Goal: Task Accomplishment & Management: Use online tool/utility

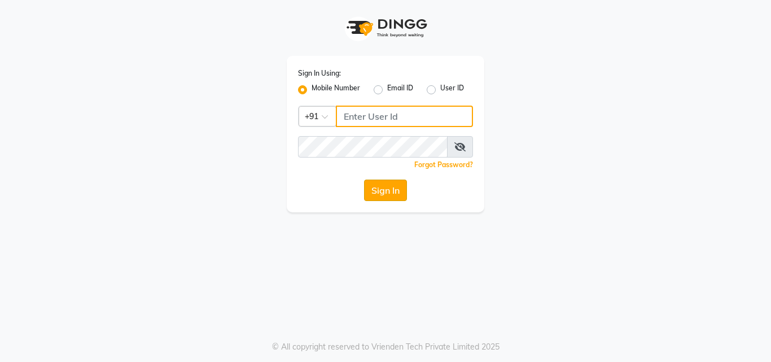
type input "7470907037"
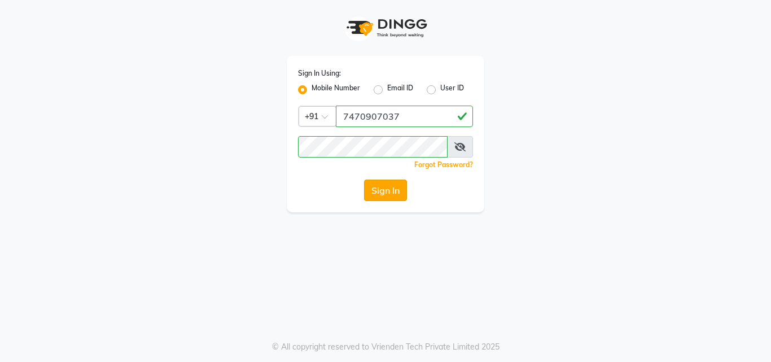
click at [386, 184] on button "Sign In" at bounding box center [385, 190] width 43 height 21
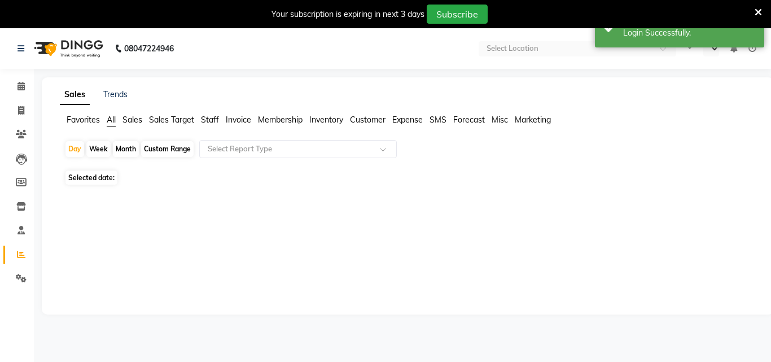
select select "en"
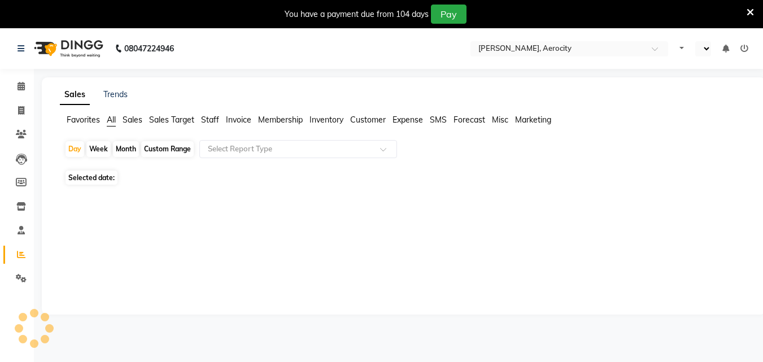
select select "en"
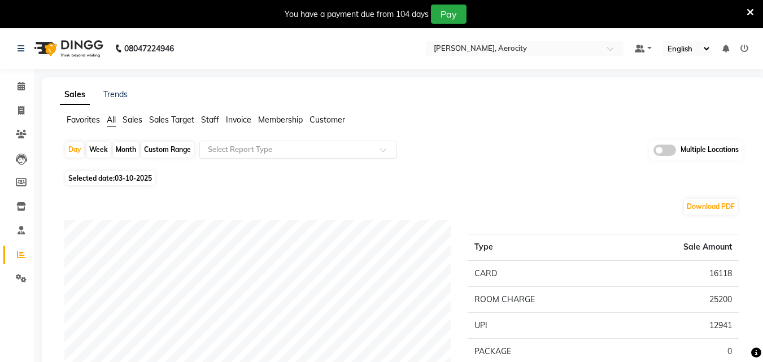
click at [340, 150] on input "text" at bounding box center [287, 149] width 163 height 11
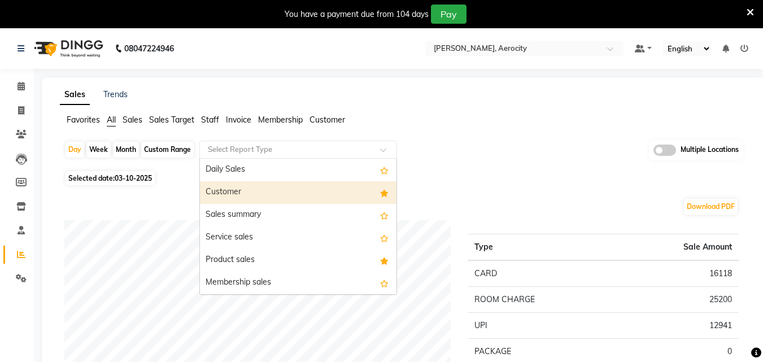
click at [328, 197] on div "Customer" at bounding box center [298, 192] width 197 height 23
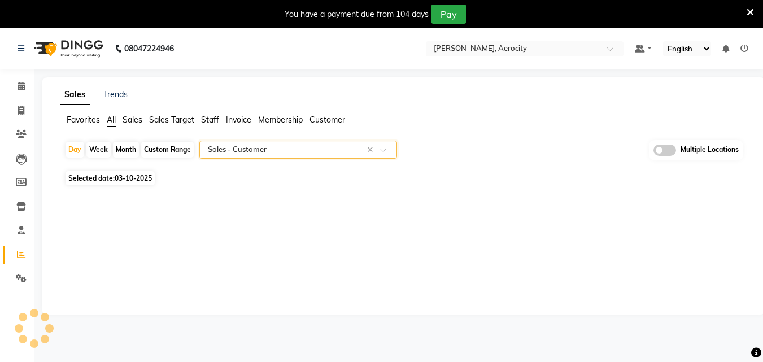
select select "full_report"
select select "csv"
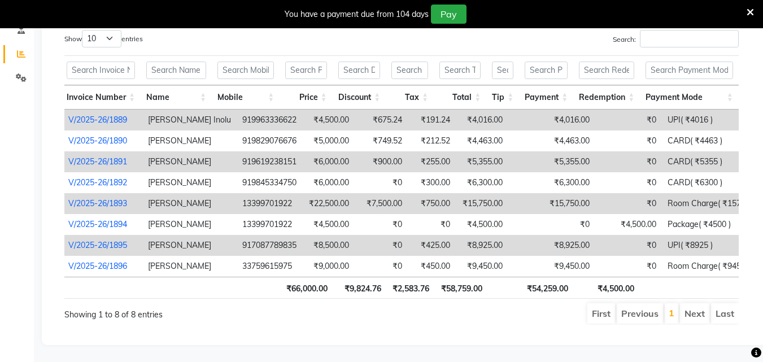
scroll to position [0, 8]
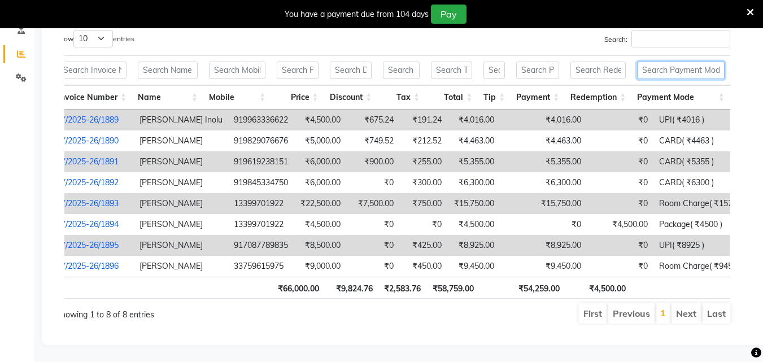
click at [689, 62] on input "text" at bounding box center [680, 71] width 87 height 18
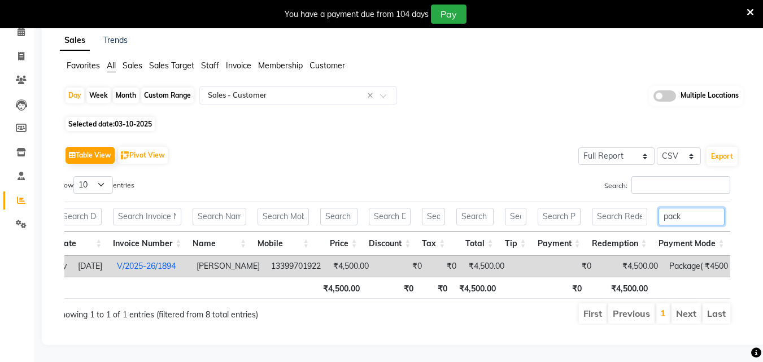
scroll to position [0, 0]
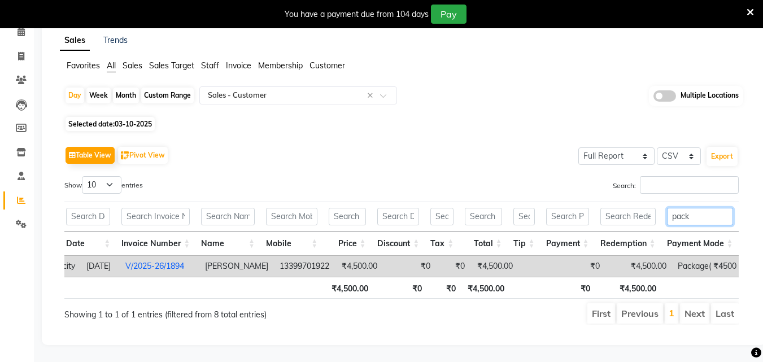
type input "pack"
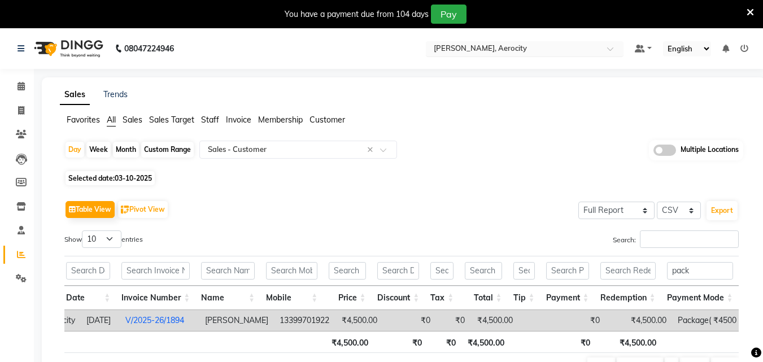
click at [534, 46] on input "text" at bounding box center [513, 49] width 164 height 11
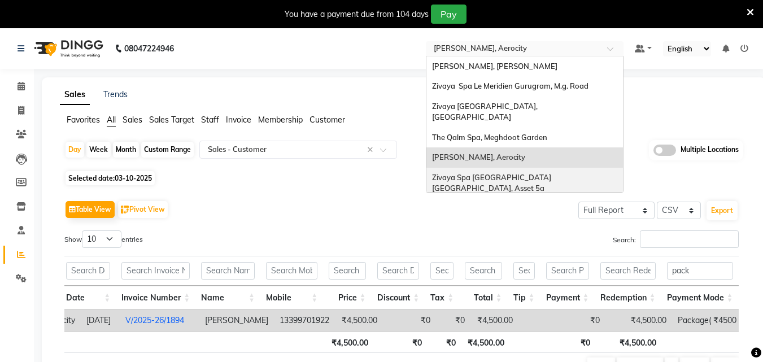
click at [526, 173] on span "Zivaya Spa [GEOGRAPHIC_DATA] [GEOGRAPHIC_DATA], Asset 5a" at bounding box center [492, 183] width 121 height 20
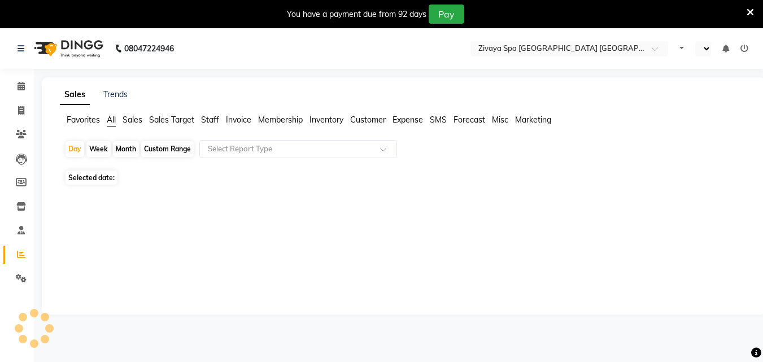
select select "en"
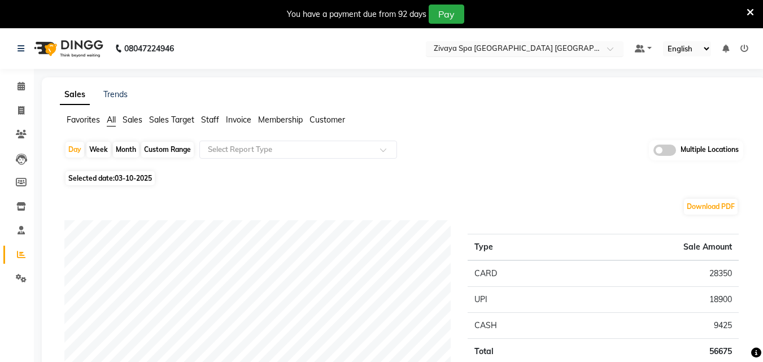
click at [537, 49] on input "text" at bounding box center [513, 49] width 164 height 11
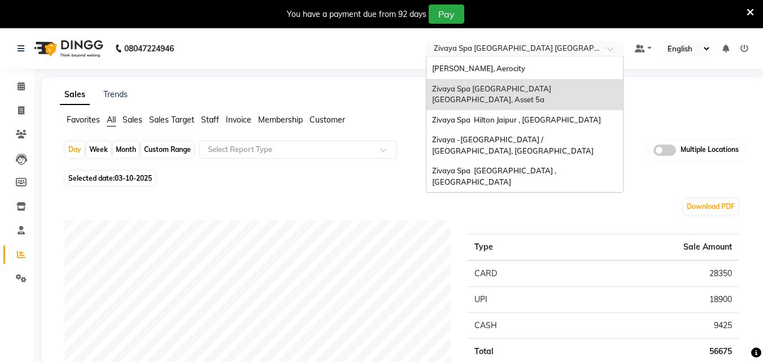
scroll to position [116, 0]
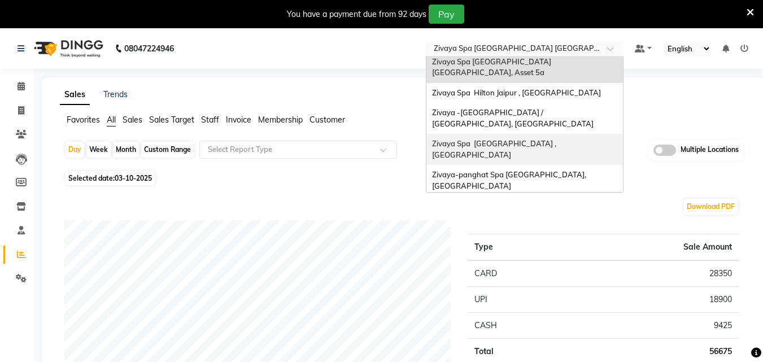
click at [534, 139] on span "Zivaya Spa [GEOGRAPHIC_DATA] , [GEOGRAPHIC_DATA]" at bounding box center [495, 149] width 126 height 20
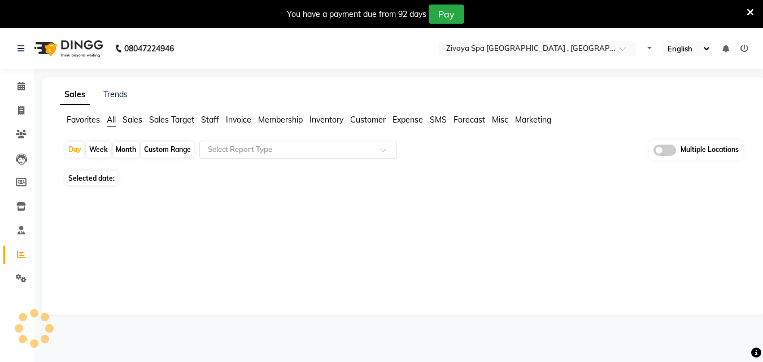
select select "en"
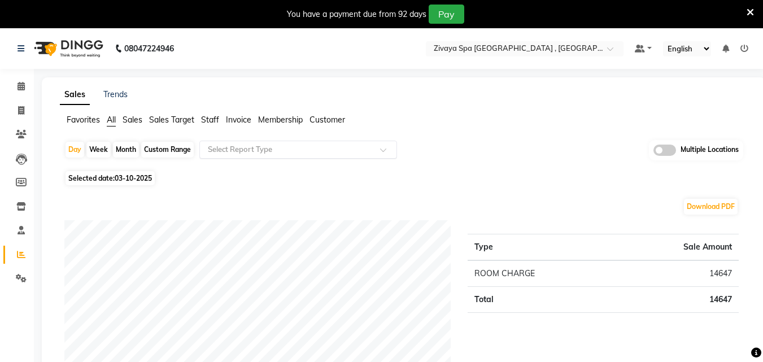
click at [272, 152] on input "text" at bounding box center [287, 149] width 163 height 11
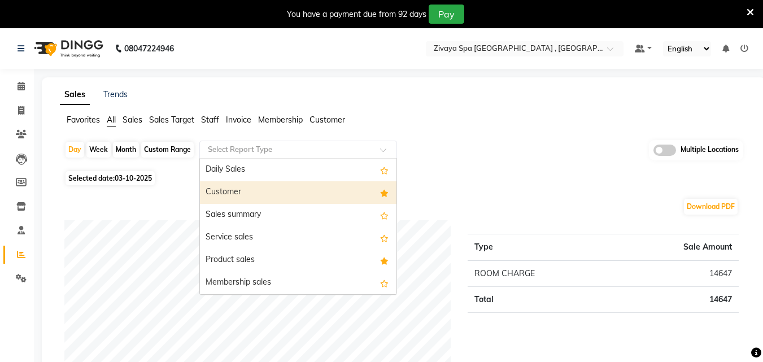
click at [287, 199] on div "Customer" at bounding box center [298, 192] width 197 height 23
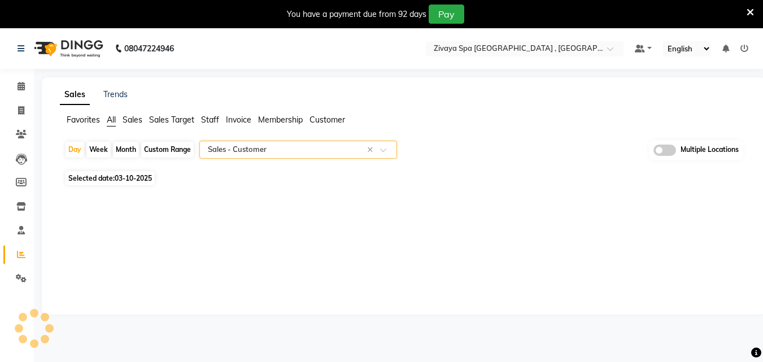
select select "filtered_report"
select select "csv"
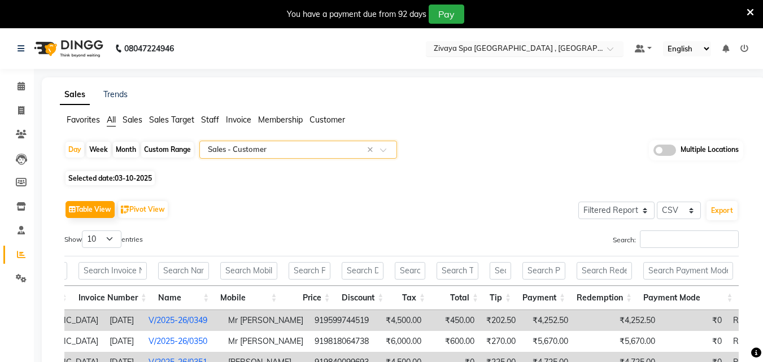
click at [525, 47] on input "text" at bounding box center [513, 49] width 164 height 11
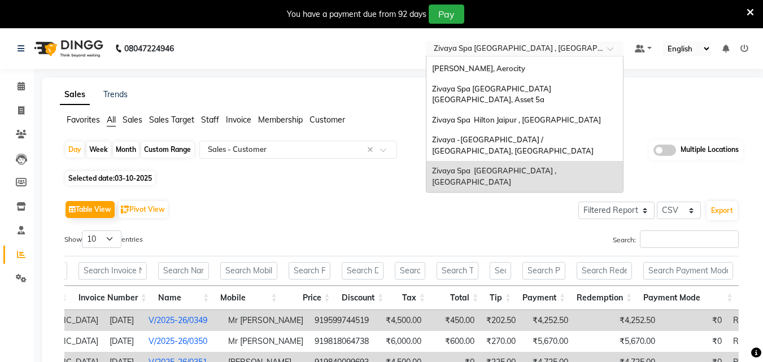
scroll to position [116, 0]
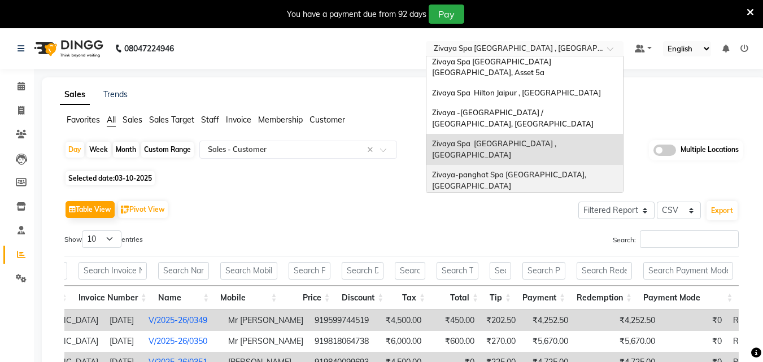
click at [551, 170] on span "Zivaya-panghat Spa [GEOGRAPHIC_DATA], [GEOGRAPHIC_DATA]" at bounding box center [510, 180] width 156 height 20
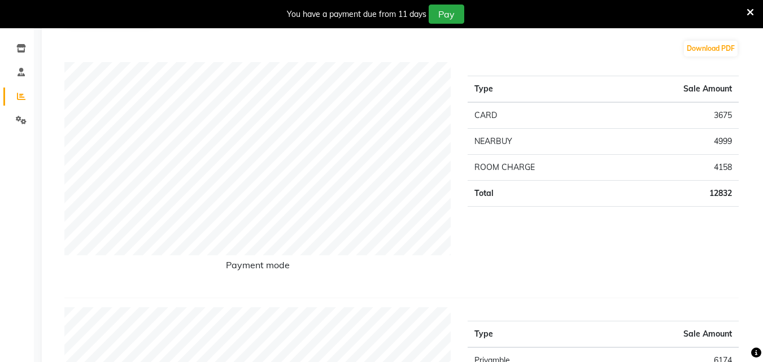
scroll to position [169, 0]
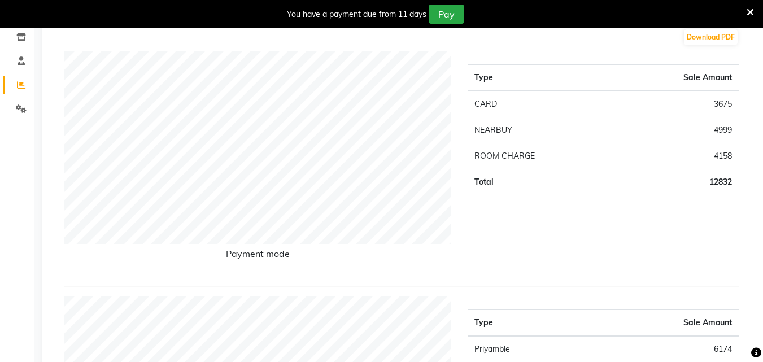
click at [748, 11] on icon at bounding box center [750, 12] width 7 height 10
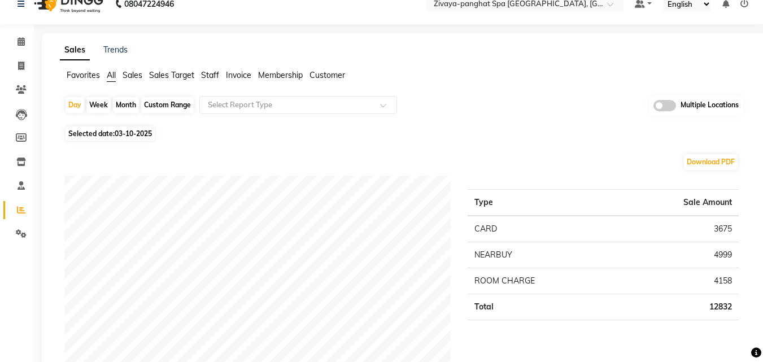
scroll to position [0, 0]
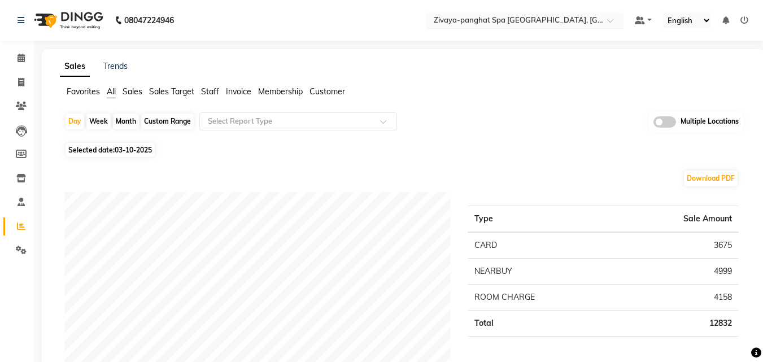
click at [509, 19] on input "text" at bounding box center [513, 21] width 164 height 11
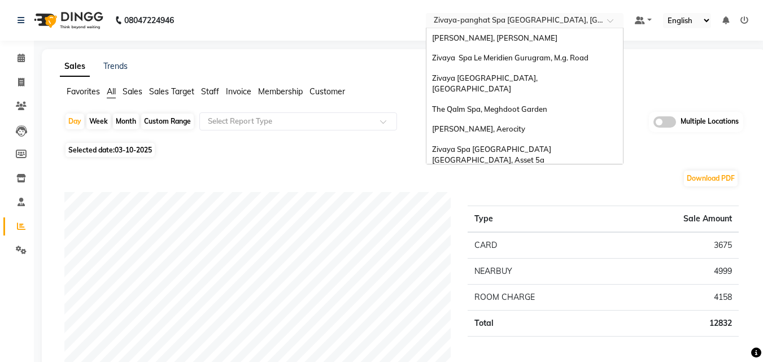
scroll to position [116, 0]
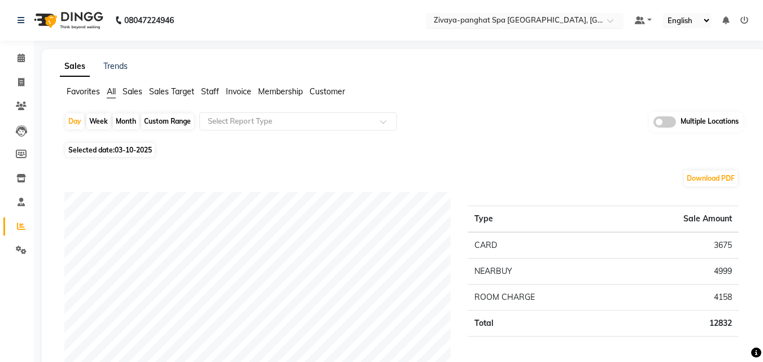
click at [542, 21] on input "text" at bounding box center [513, 21] width 164 height 11
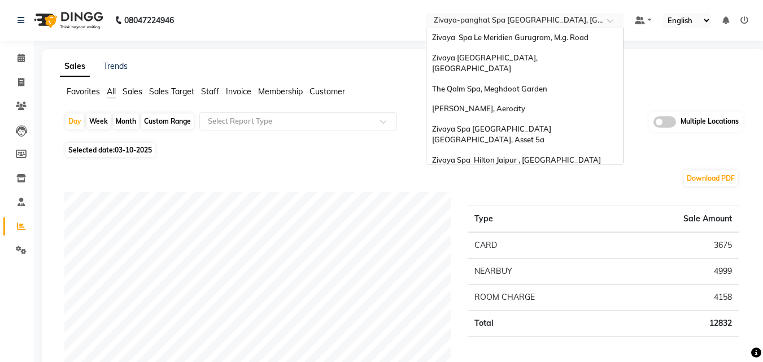
scroll to position [0, 0]
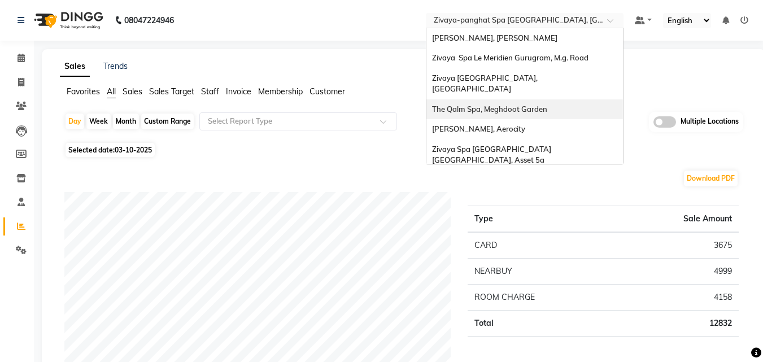
click at [544, 104] on span "The Qalm Spa, Meghdoot Garden" at bounding box center [489, 108] width 115 height 9
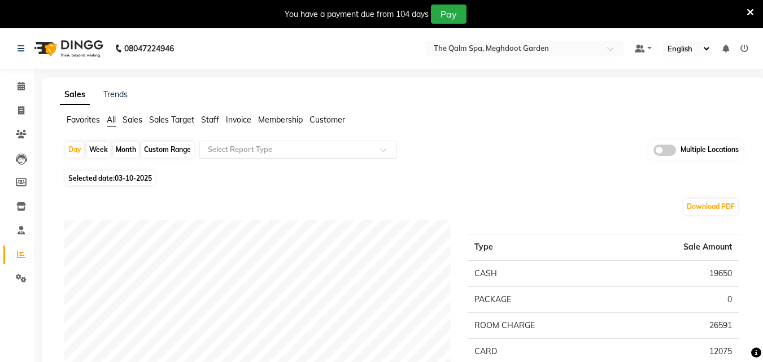
click at [375, 145] on div at bounding box center [298, 149] width 197 height 11
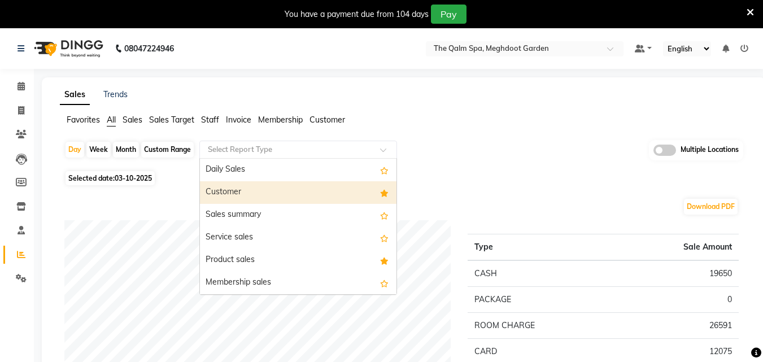
click at [321, 190] on div "Customer" at bounding box center [298, 192] width 197 height 23
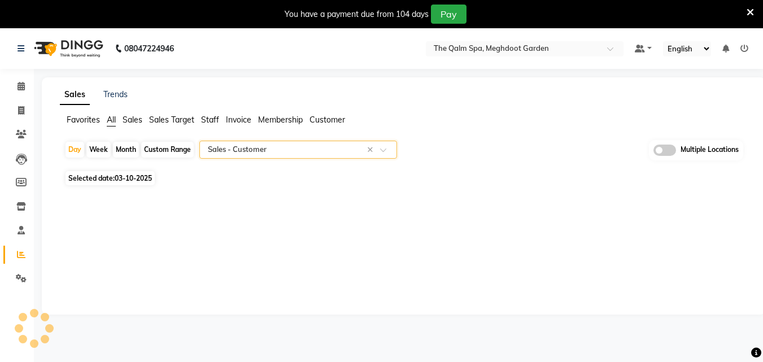
select select "full_report"
select select "csv"
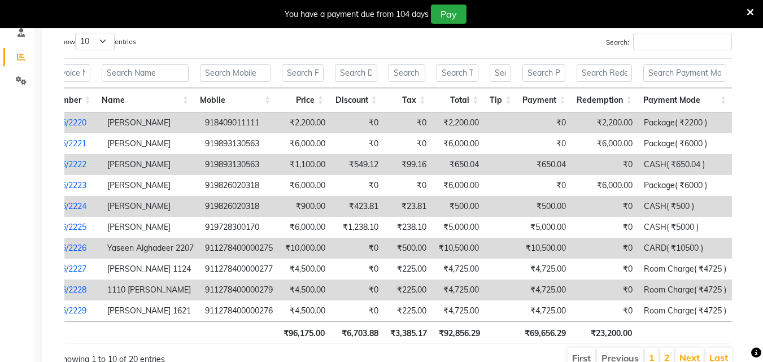
scroll to position [0, 8]
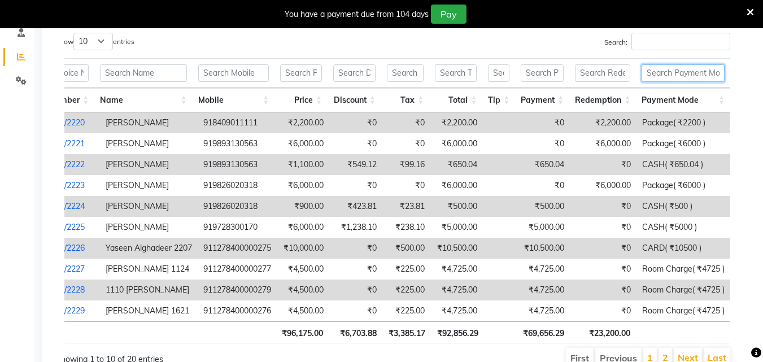
click at [660, 71] on input "text" at bounding box center [682, 73] width 83 height 18
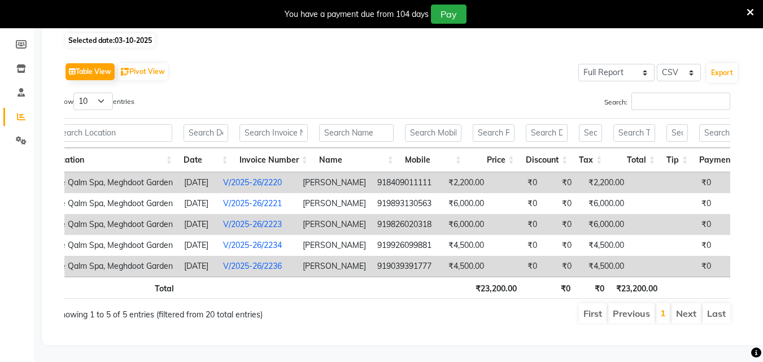
scroll to position [0, 0]
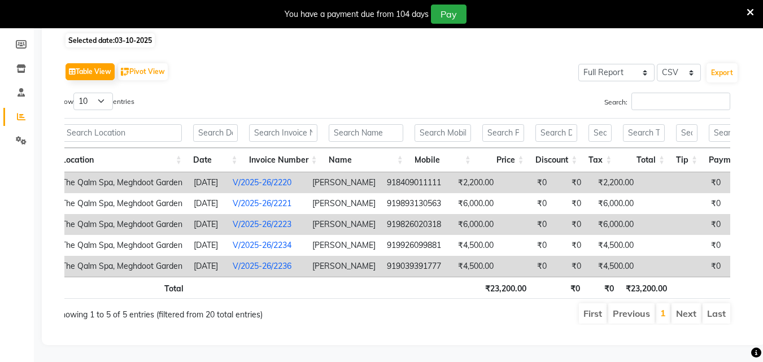
type input "pack"
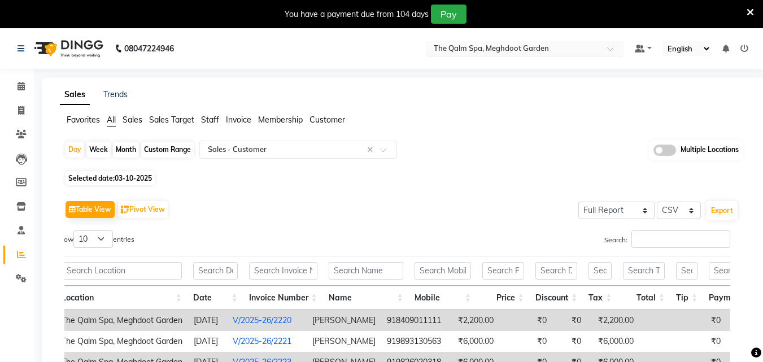
click at [560, 47] on input "text" at bounding box center [513, 49] width 164 height 11
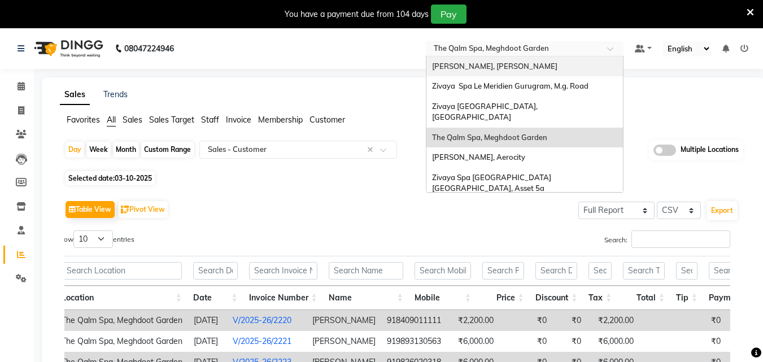
click at [543, 63] on div "[PERSON_NAME], [PERSON_NAME]" at bounding box center [524, 66] width 197 height 20
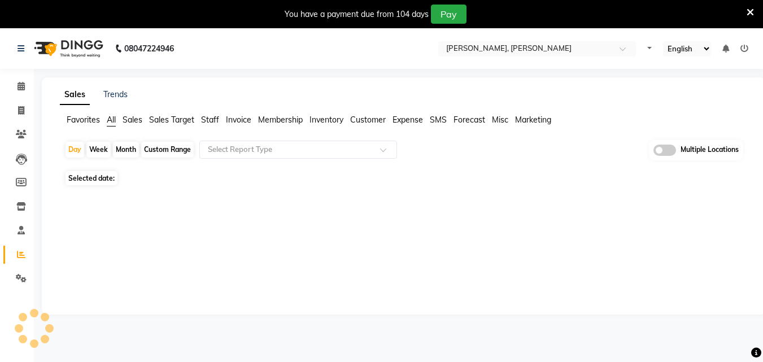
select select "en"
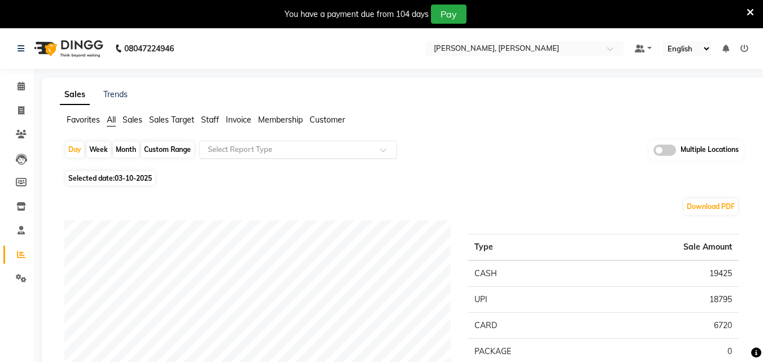
drag, startPoint x: 337, startPoint y: 149, endPoint x: 339, endPoint y: 157, distance: 8.8
click at [337, 149] on input "text" at bounding box center [287, 149] width 163 height 11
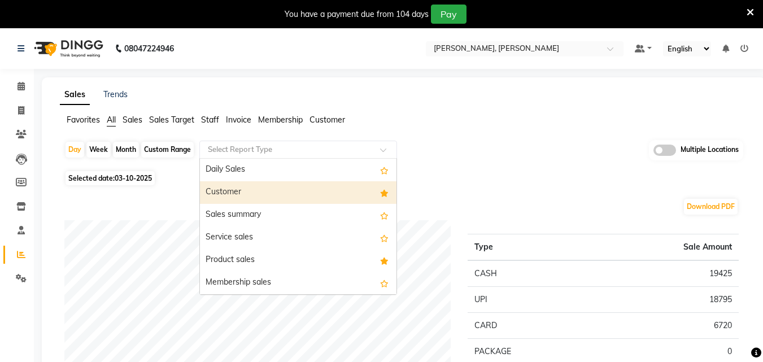
click at [335, 187] on div "Customer" at bounding box center [298, 192] width 197 height 23
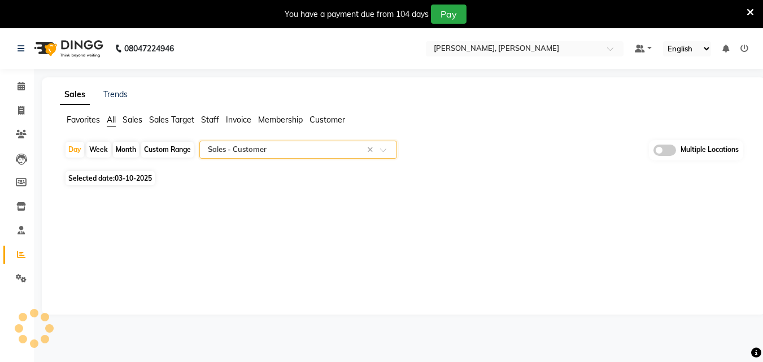
select select "full_report"
select select "csv"
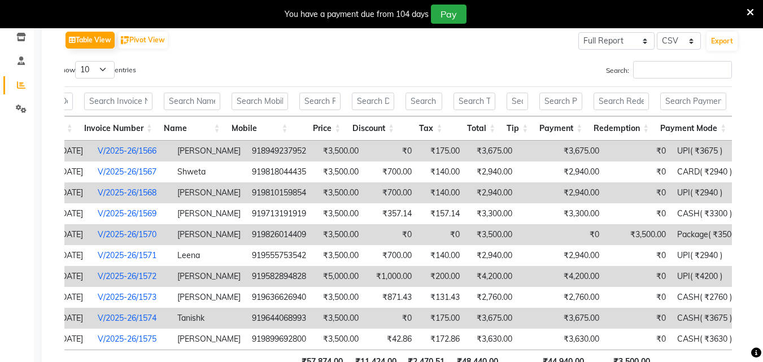
scroll to position [0, 8]
click at [691, 106] on input "text" at bounding box center [691, 102] width 66 height 18
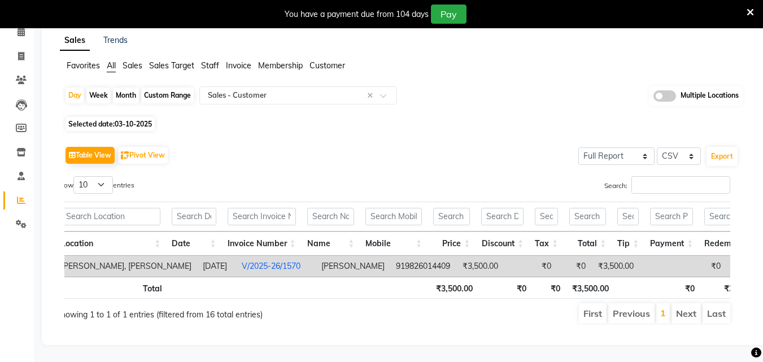
scroll to position [0, 0]
type input "pack"
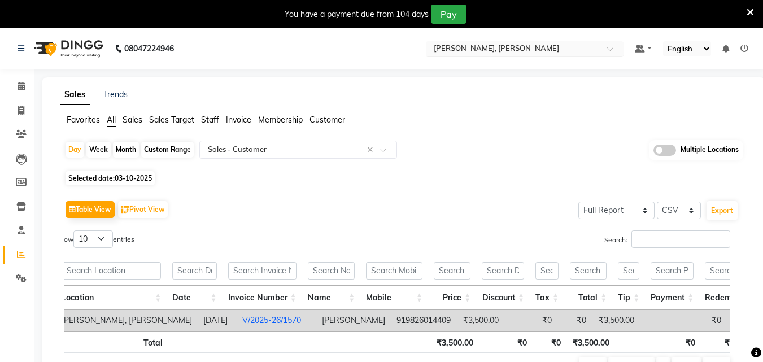
click at [512, 50] on input "text" at bounding box center [513, 49] width 164 height 11
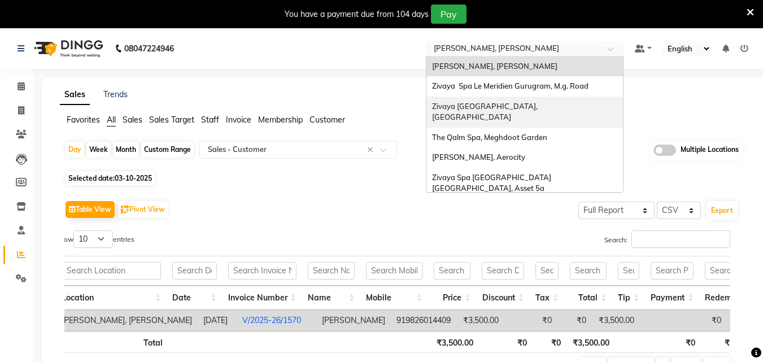
click at [512, 100] on div "Zivaya [GEOGRAPHIC_DATA], [GEOGRAPHIC_DATA]" at bounding box center [524, 112] width 197 height 31
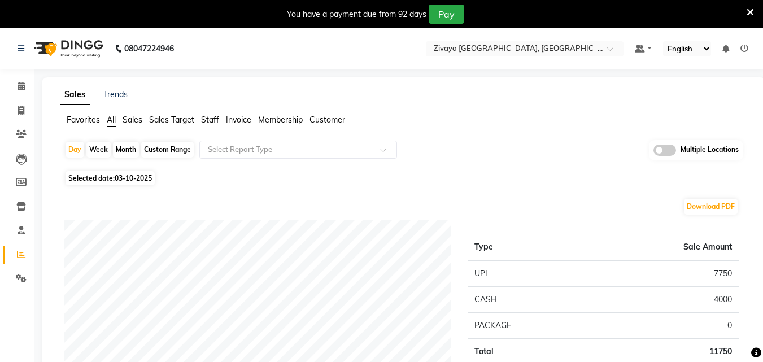
drag, startPoint x: 313, startPoint y: 139, endPoint x: 311, endPoint y: 164, distance: 24.9
click at [315, 153] on input "text" at bounding box center [287, 149] width 163 height 11
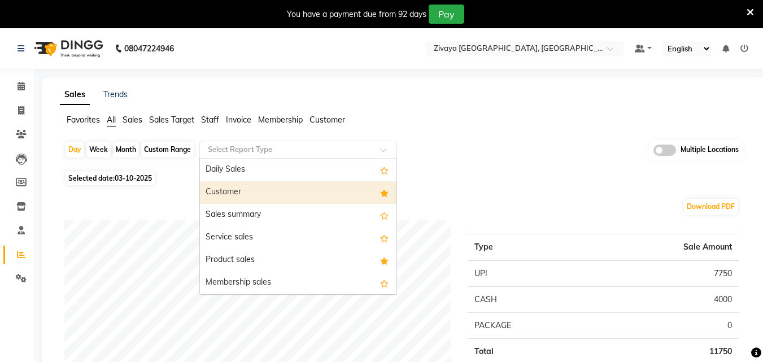
click at [307, 184] on div "Customer" at bounding box center [298, 192] width 197 height 23
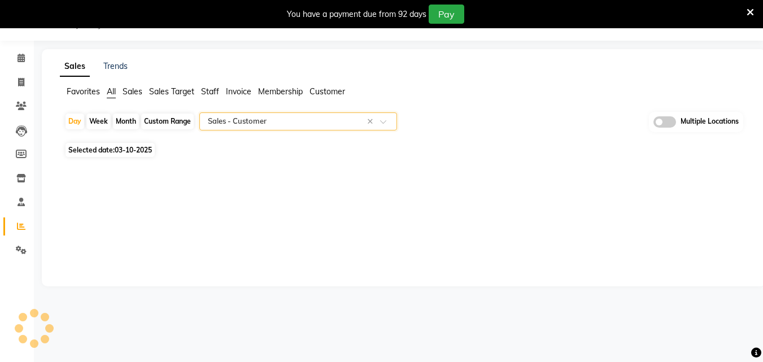
select select "full_report"
select select "csv"
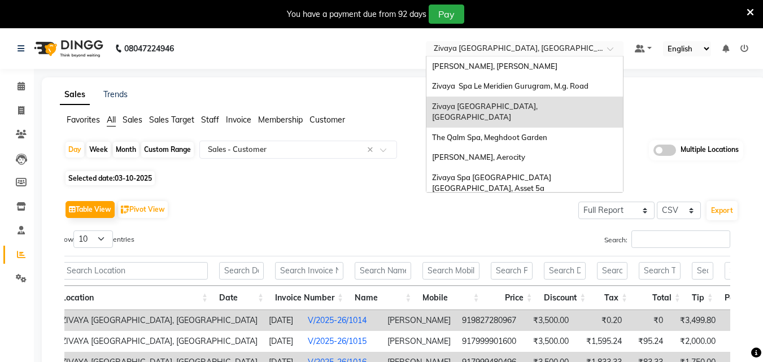
click at [515, 54] on input "text" at bounding box center [513, 49] width 164 height 11
click at [501, 152] on span "[PERSON_NAME], Aerocity" at bounding box center [478, 156] width 93 height 9
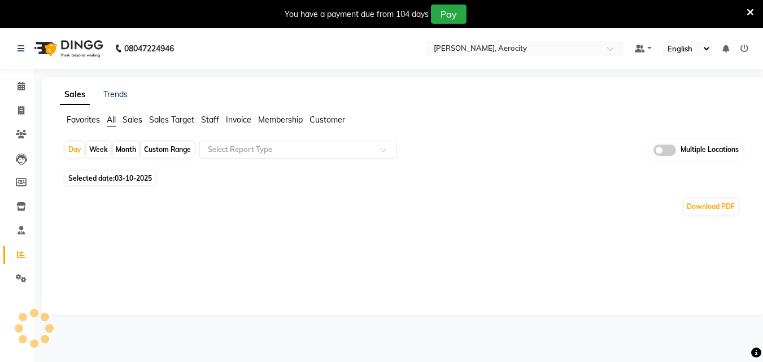
select select "en"
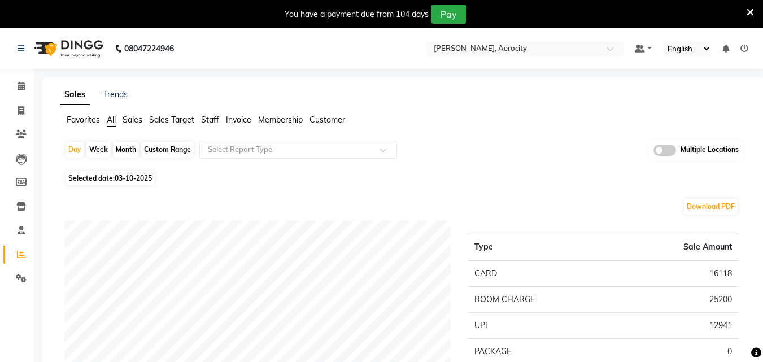
click at [139, 180] on span "03-10-2025" at bounding box center [133, 178] width 37 height 8
select select "10"
select select "2025"
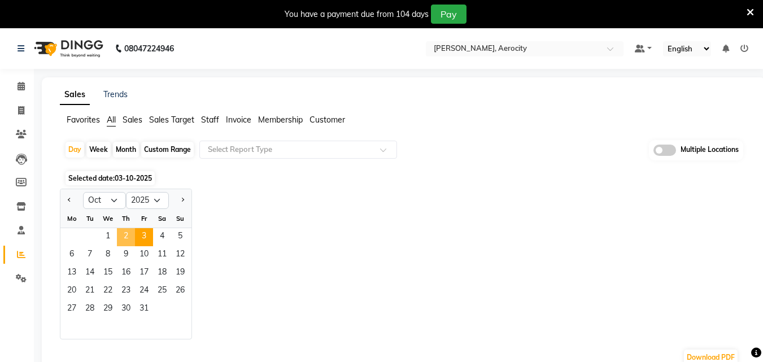
drag, startPoint x: 118, startPoint y: 237, endPoint x: 134, endPoint y: 233, distance: 16.2
click at [120, 237] on span "2" at bounding box center [126, 237] width 18 height 18
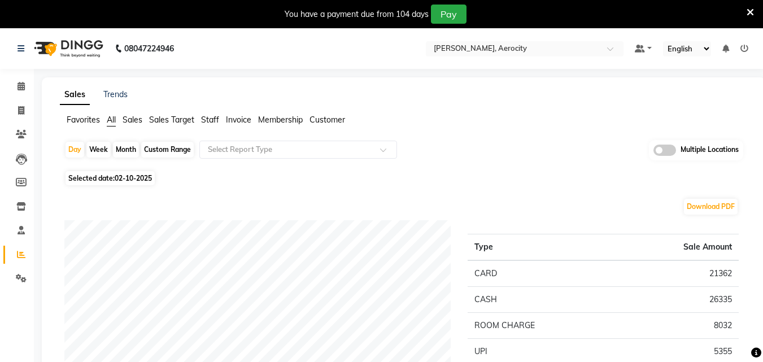
click at [120, 182] on span "Selected date: [DATE]" at bounding box center [110, 178] width 89 height 14
select select "10"
select select "2025"
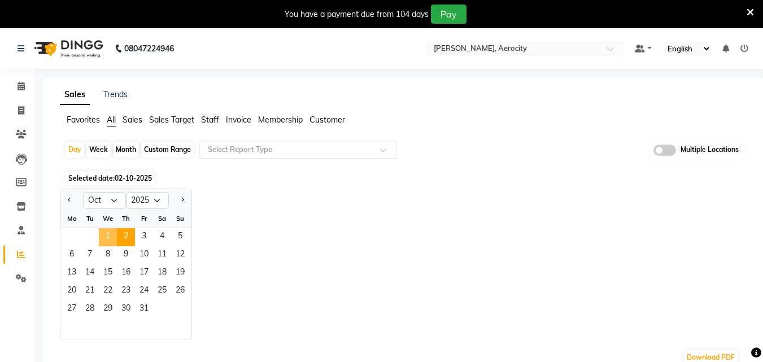
click at [103, 241] on span "1" at bounding box center [108, 237] width 18 height 18
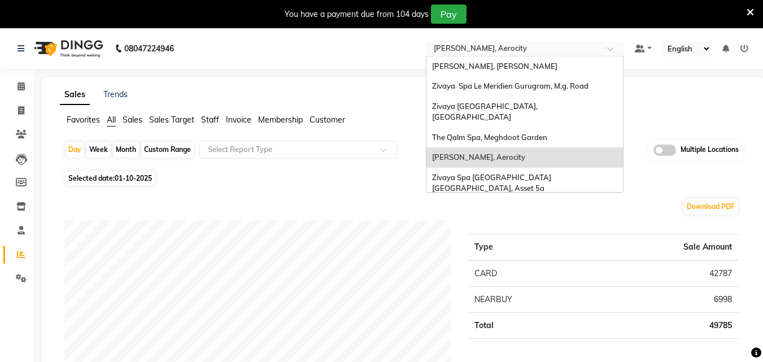
click at [538, 47] on input "text" at bounding box center [513, 49] width 164 height 11
click at [527, 168] on div "Zivaya Spa [GEOGRAPHIC_DATA] [GEOGRAPHIC_DATA], Asset 5a" at bounding box center [524, 183] width 197 height 31
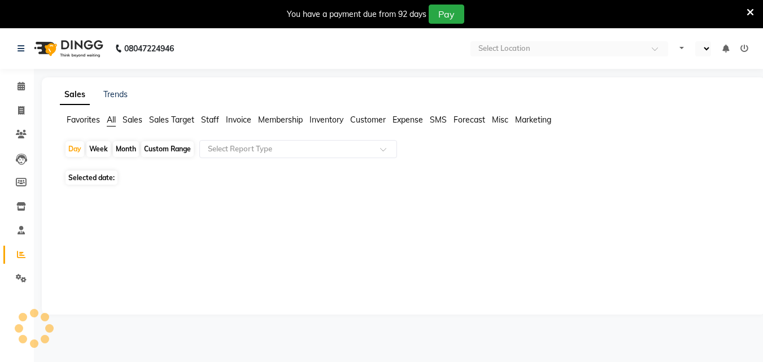
select select "en"
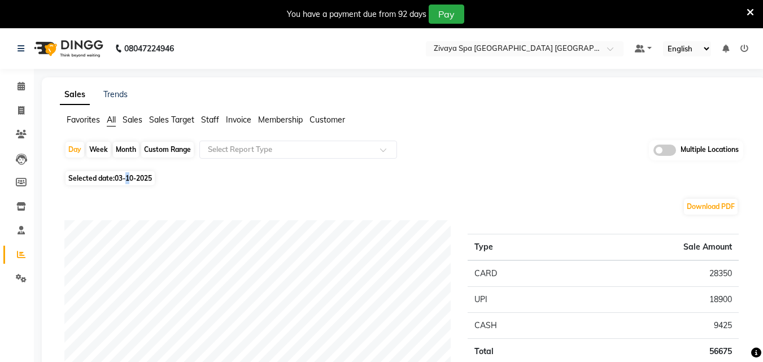
click at [129, 176] on span "03-10-2025" at bounding box center [133, 178] width 37 height 8
select select "10"
select select "2025"
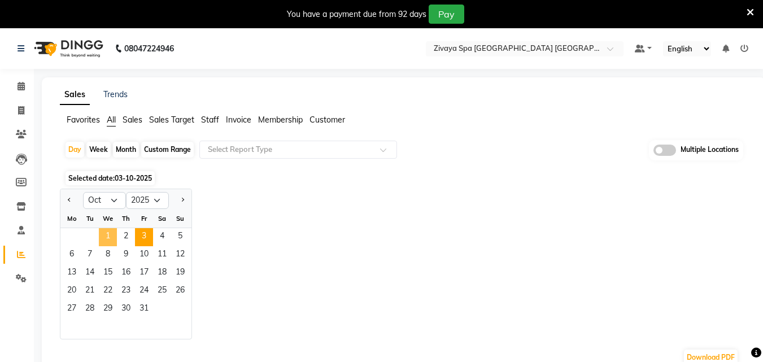
click at [111, 233] on span "1" at bounding box center [108, 237] width 18 height 18
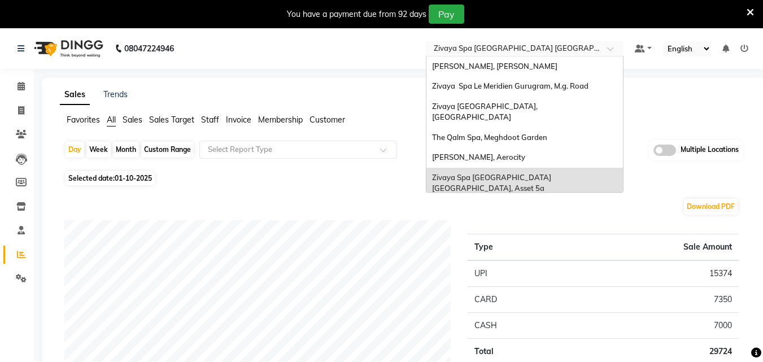
click at [514, 49] on input "text" at bounding box center [513, 49] width 164 height 11
click at [532, 128] on div "The Qalm Spa, Meghdoot Garden" at bounding box center [524, 138] width 197 height 20
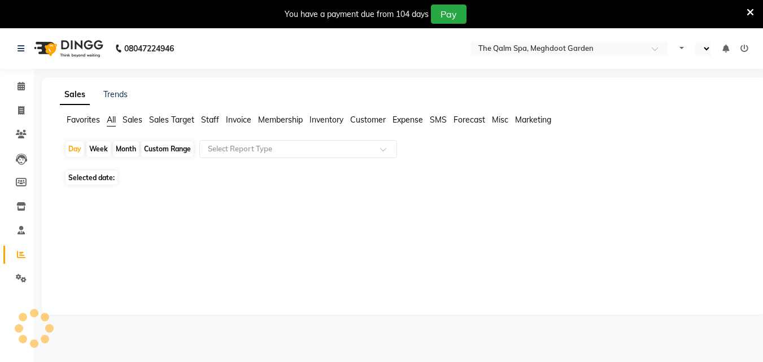
select select "en"
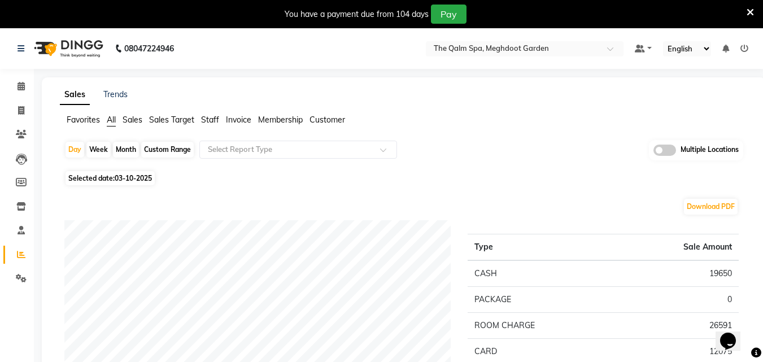
click at [119, 180] on span "03-10-2025" at bounding box center [133, 178] width 37 height 8
select select "10"
select select "2025"
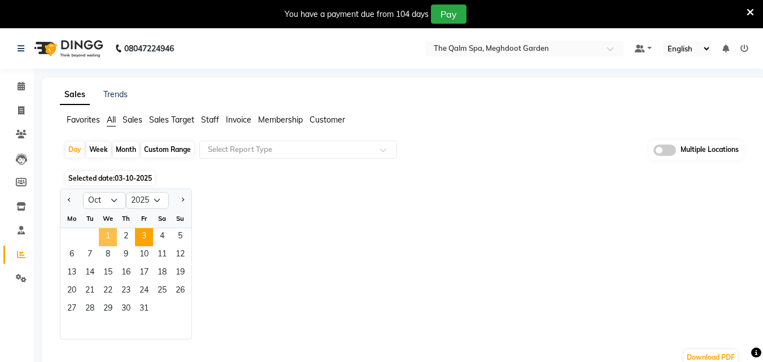
click at [111, 237] on span "1" at bounding box center [108, 237] width 18 height 18
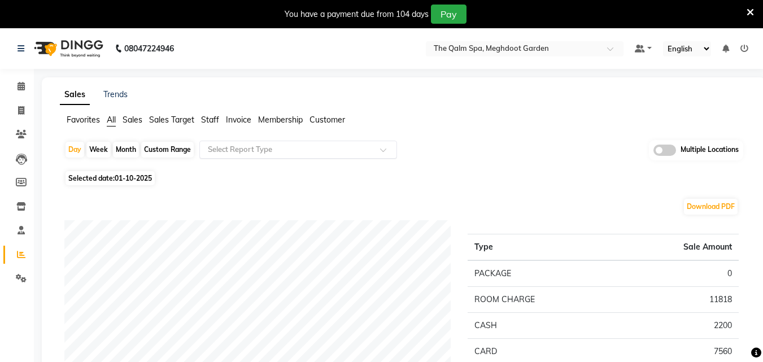
click at [311, 155] on div "Select Report Type" at bounding box center [298, 150] width 198 height 18
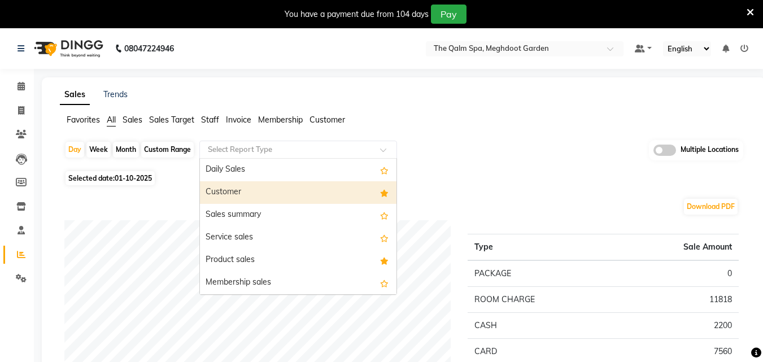
click at [307, 200] on div "Customer" at bounding box center [298, 192] width 197 height 23
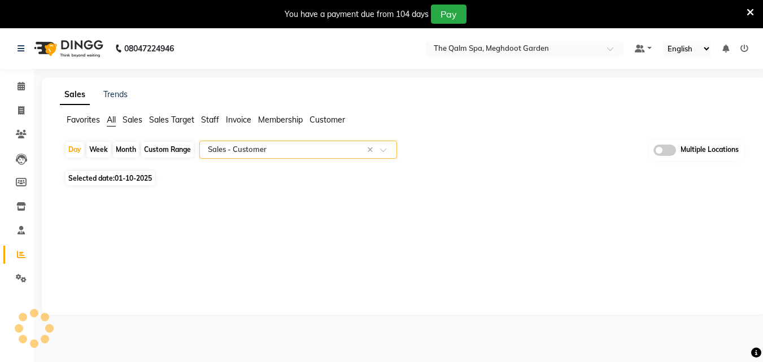
select select "full_report"
select select "csv"
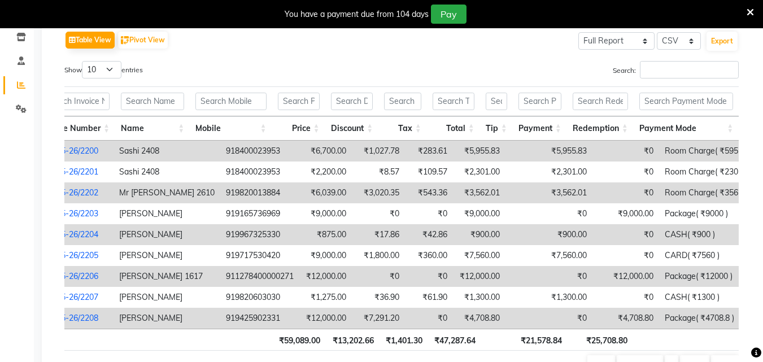
scroll to position [0, 8]
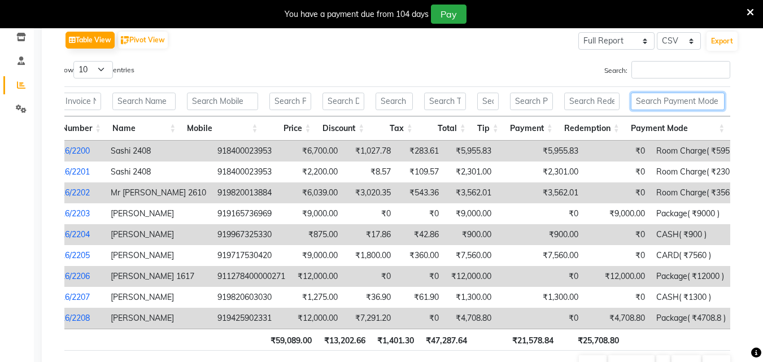
click at [684, 98] on input "text" at bounding box center [678, 102] width 94 height 18
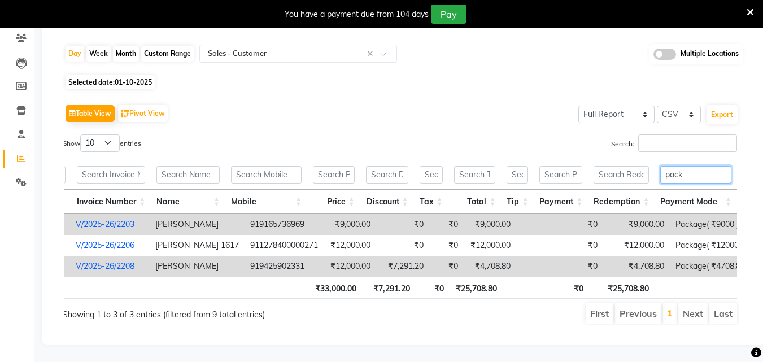
scroll to position [0, 0]
type input "pack"
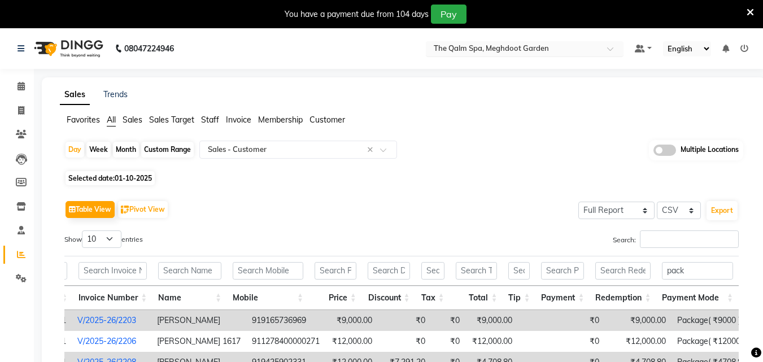
click at [508, 51] on input "text" at bounding box center [513, 49] width 164 height 11
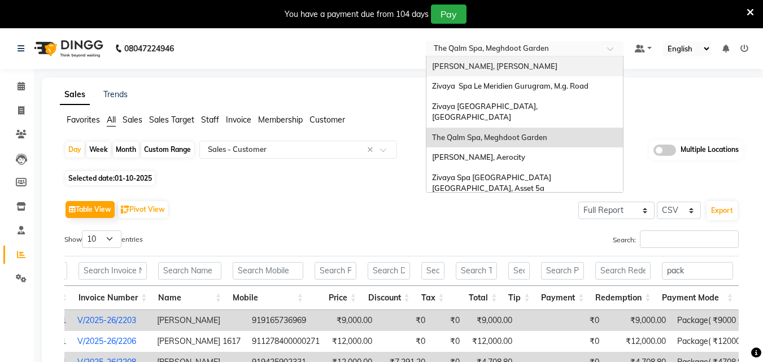
click at [525, 58] on div "[PERSON_NAME], [PERSON_NAME]" at bounding box center [524, 66] width 197 height 20
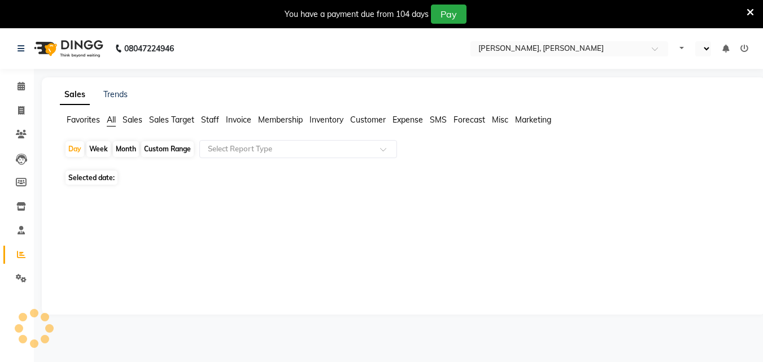
select select "en"
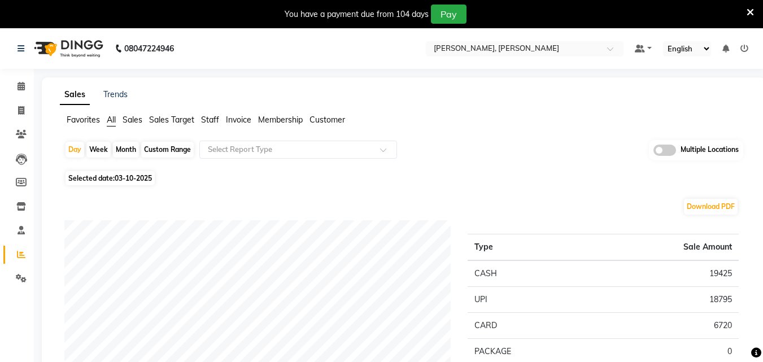
click at [137, 180] on span "03-10-2025" at bounding box center [133, 178] width 37 height 8
select select "10"
select select "2025"
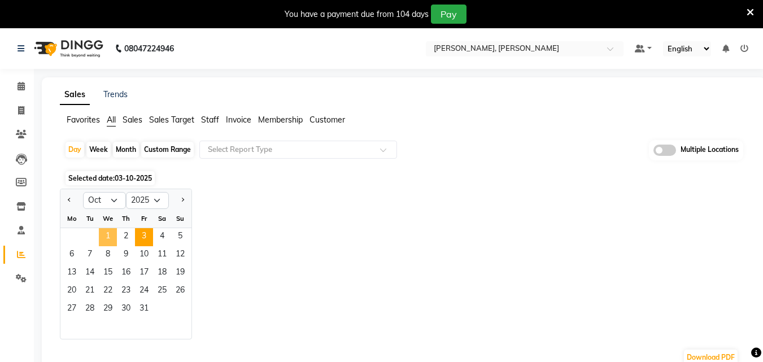
click at [108, 231] on span "1" at bounding box center [108, 237] width 18 height 18
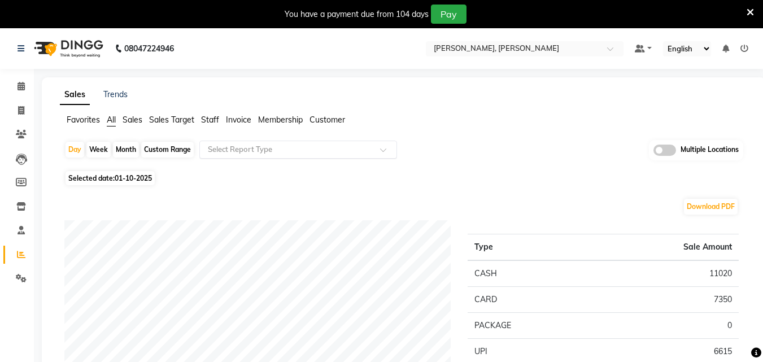
click at [342, 144] on input "text" at bounding box center [287, 149] width 163 height 11
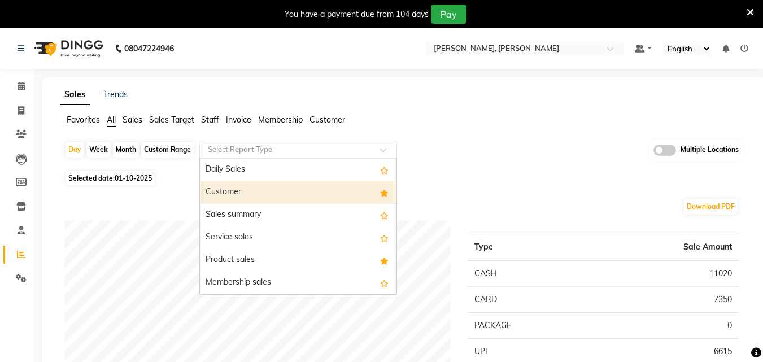
click at [324, 185] on div "Customer" at bounding box center [298, 192] width 197 height 23
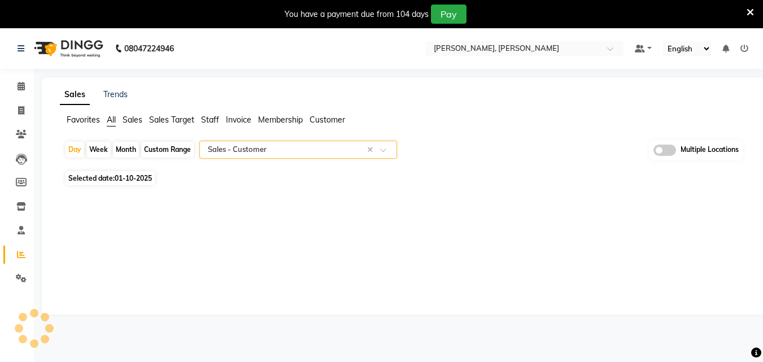
select select "full_report"
select select "csv"
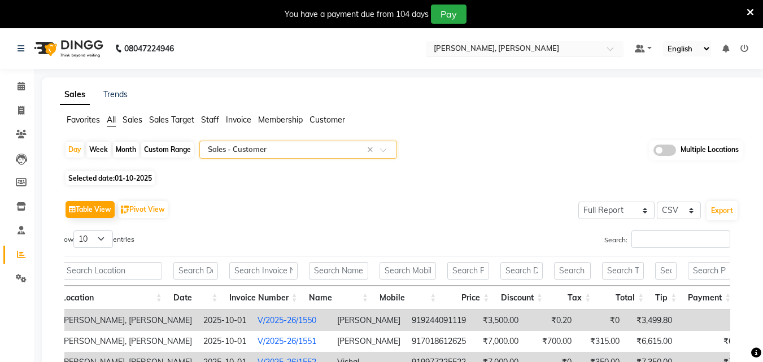
click at [455, 49] on input "text" at bounding box center [513, 49] width 164 height 11
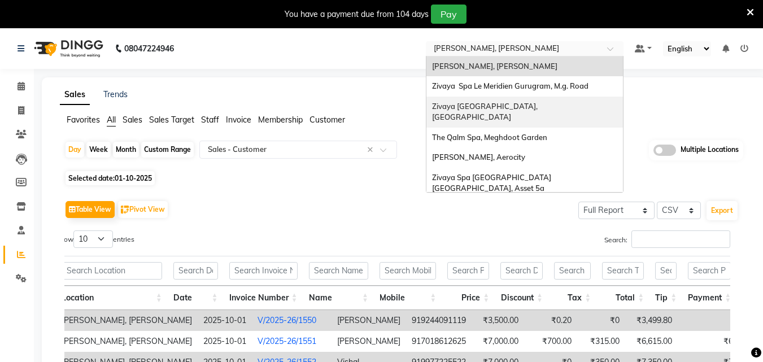
click at [465, 103] on span "Zivaya Central Mall Indore, Indore" at bounding box center [486, 112] width 109 height 20
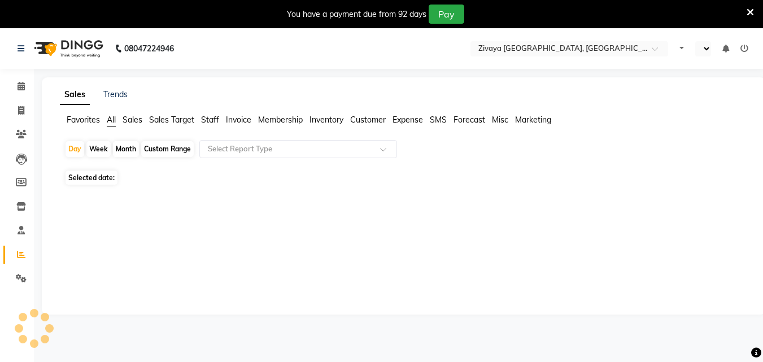
select select "en"
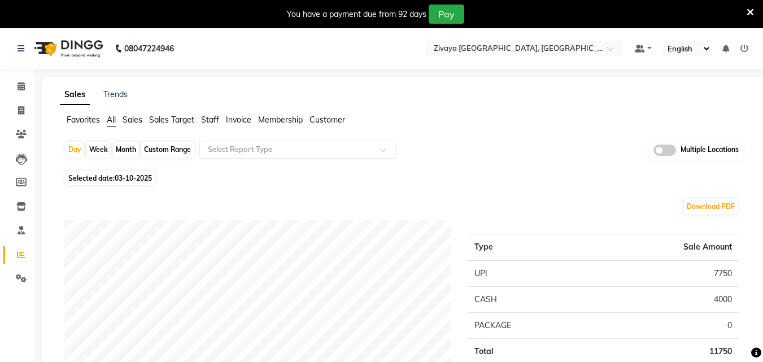
click at [142, 181] on span "03-10-2025" at bounding box center [133, 178] width 37 height 8
select select "10"
select select "2025"
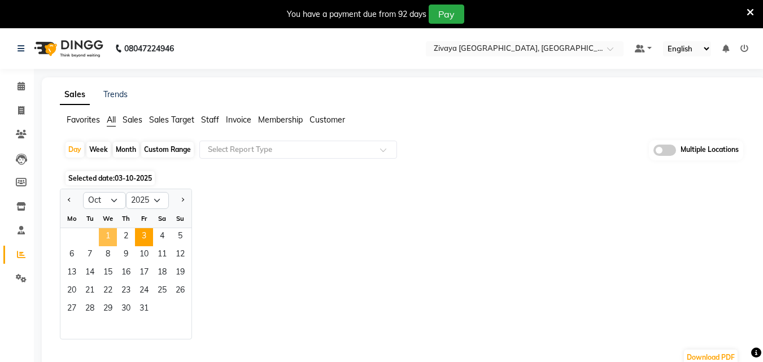
click at [106, 229] on span "1" at bounding box center [108, 237] width 18 height 18
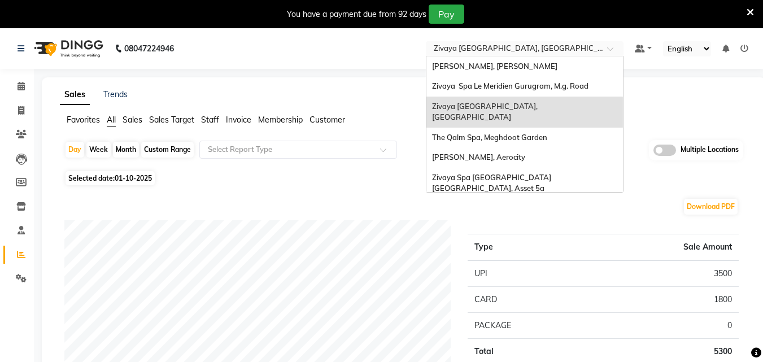
click at [547, 50] on input "text" at bounding box center [513, 49] width 164 height 11
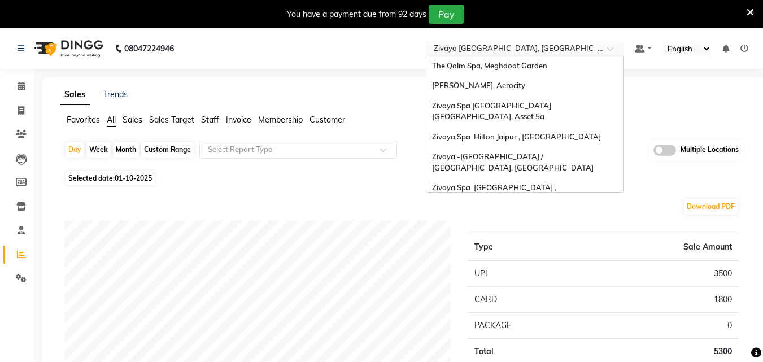
scroll to position [116, 0]
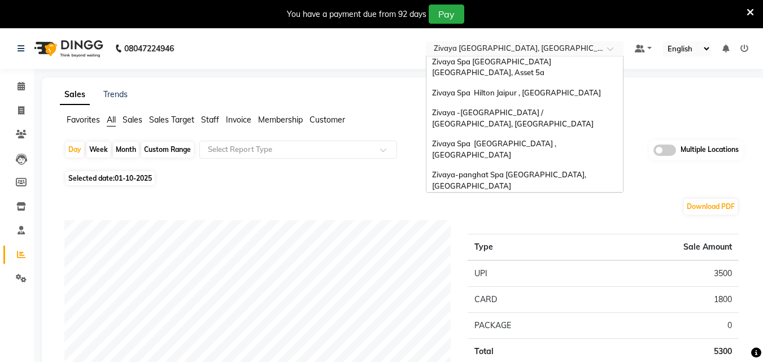
click at [557, 221] on span "Zivaya Wellness & Spa, [GEOGRAPHIC_DATA]" at bounding box center [512, 225] width 160 height 9
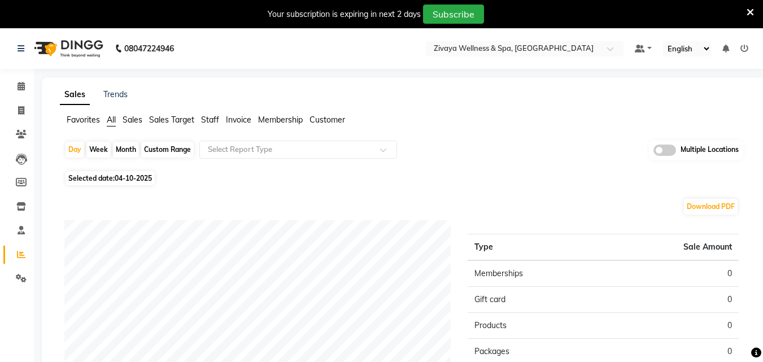
click at [145, 177] on span "04-10-2025" at bounding box center [133, 178] width 37 height 8
select select "10"
select select "2025"
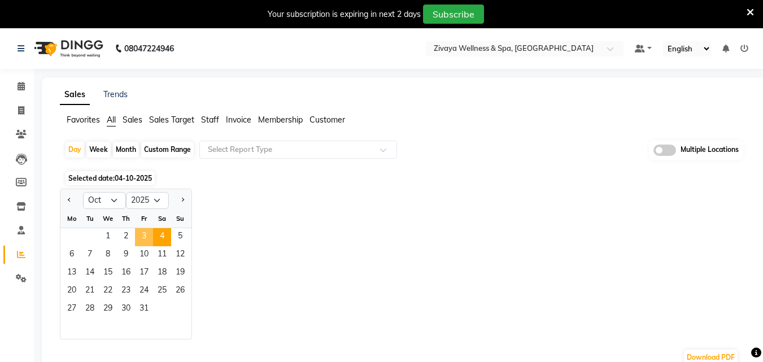
click at [146, 238] on span "3" at bounding box center [144, 237] width 18 height 18
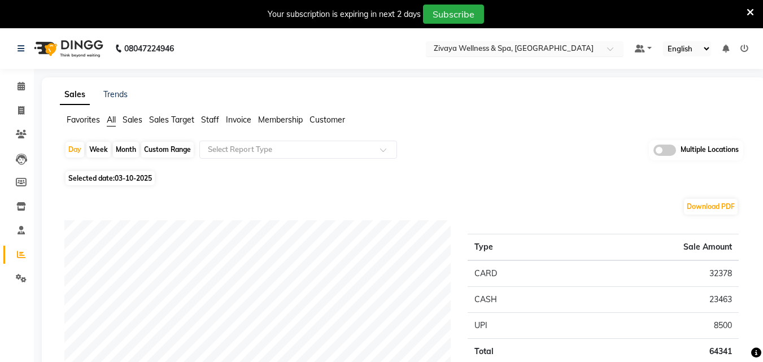
click at [506, 44] on input "text" at bounding box center [513, 49] width 164 height 11
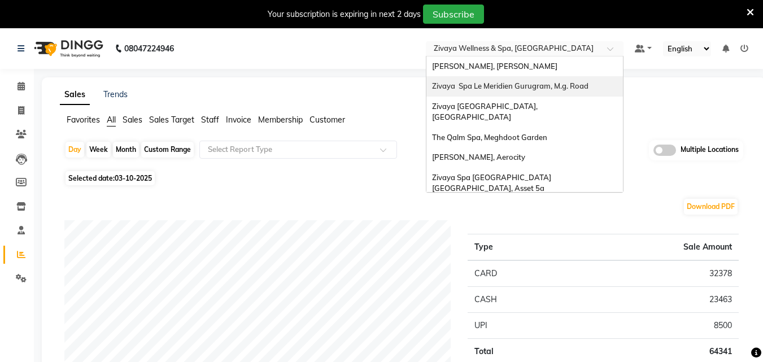
click at [520, 92] on div "Zivaya Spa Le Meridien Gurugram, M.g. Road" at bounding box center [524, 86] width 197 height 20
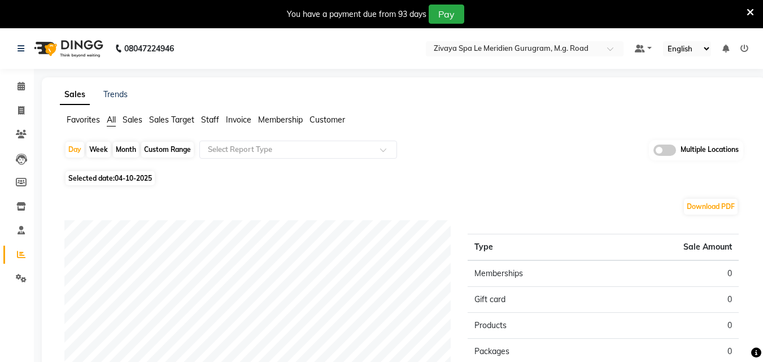
click at [125, 176] on span "04-10-2025" at bounding box center [133, 178] width 37 height 8
select select "10"
select select "2025"
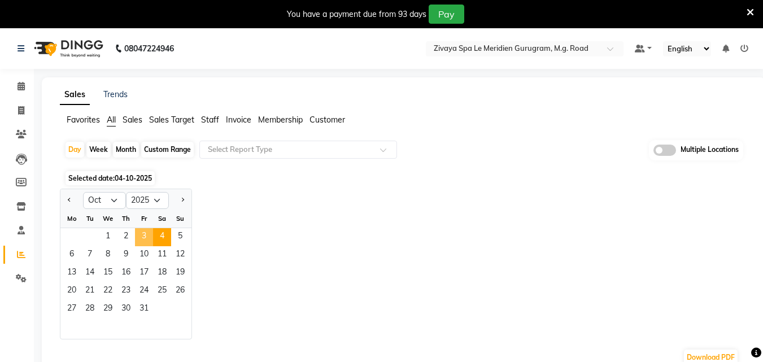
click at [141, 235] on span "3" at bounding box center [144, 237] width 18 height 18
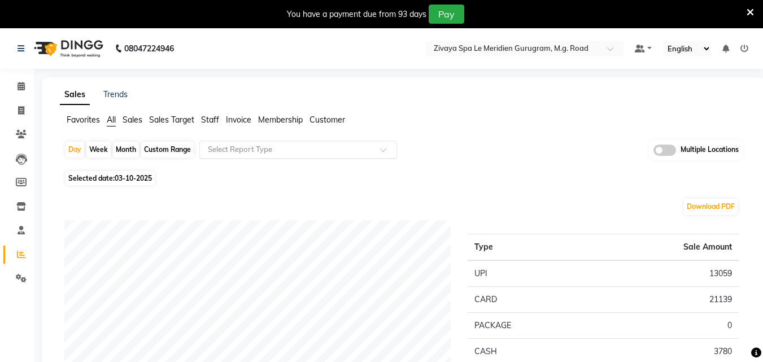
click at [358, 147] on input "text" at bounding box center [287, 149] width 163 height 11
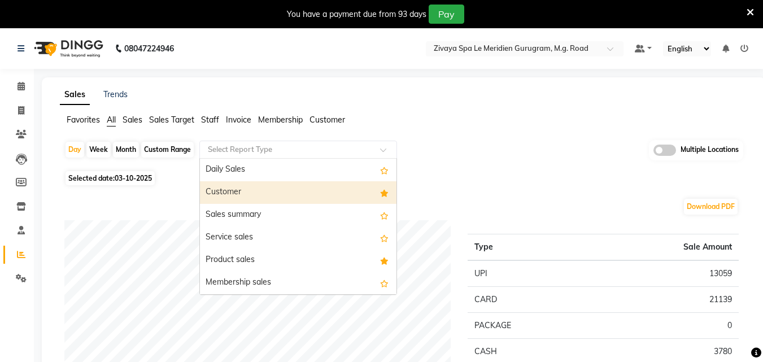
click at [329, 186] on div "Customer" at bounding box center [298, 192] width 197 height 23
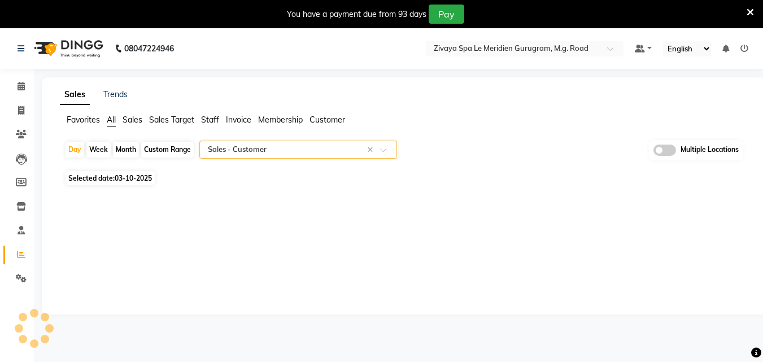
select select "filtered_report"
select select "pdf"
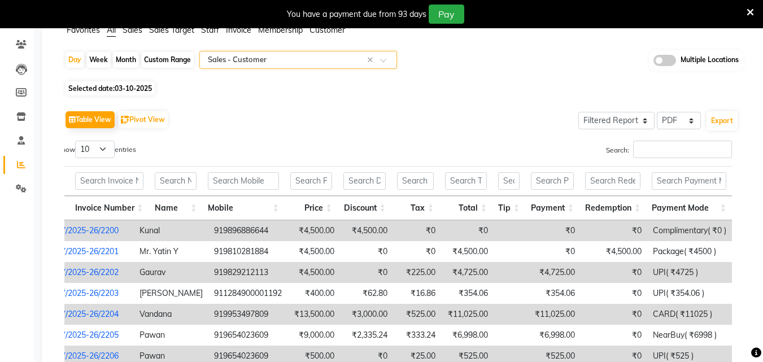
scroll to position [0, 8]
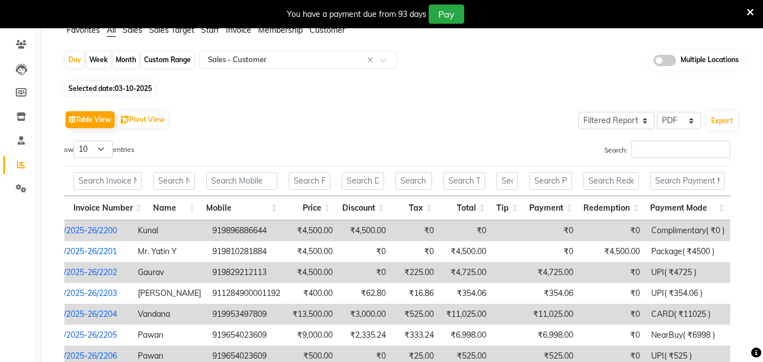
click at [673, 191] on th at bounding box center [687, 181] width 86 height 30
click at [669, 185] on input "text" at bounding box center [687, 181] width 75 height 18
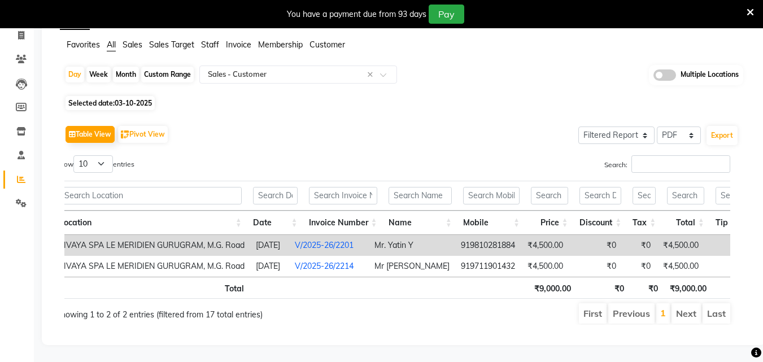
scroll to position [0, 0]
type input "pack"
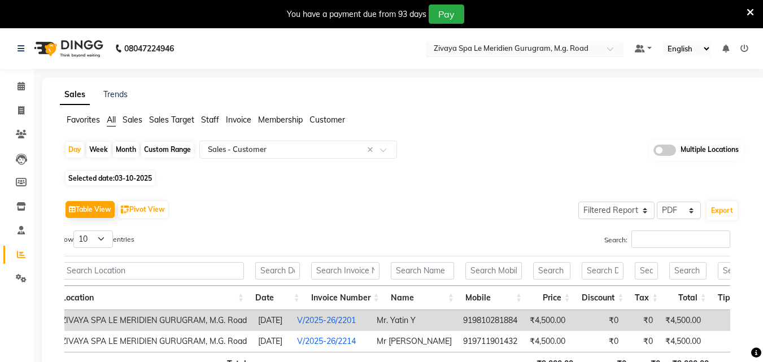
click at [534, 50] on input "text" at bounding box center [513, 49] width 164 height 11
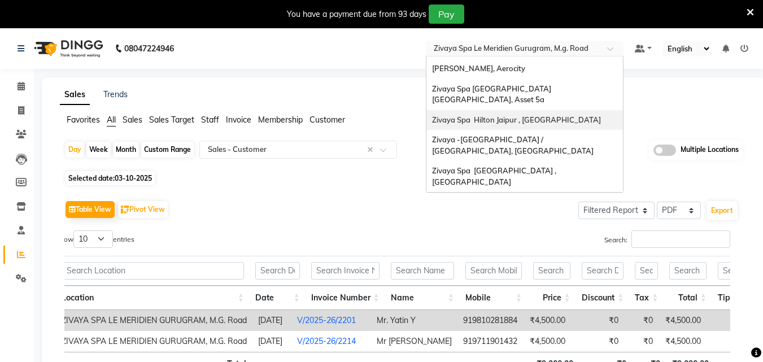
scroll to position [116, 0]
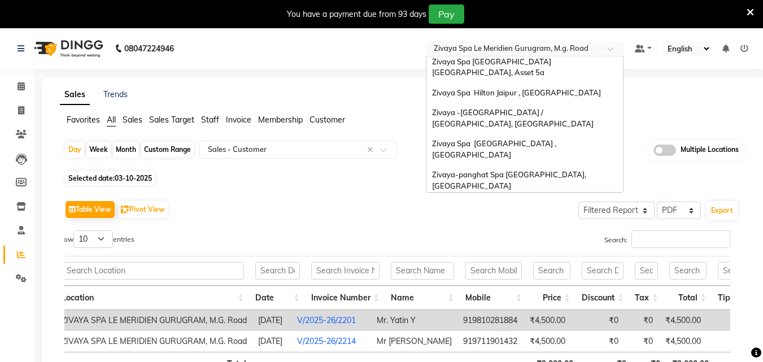
click at [539, 196] on div "Zivaya Wellness & Spa, [GEOGRAPHIC_DATA]" at bounding box center [524, 206] width 197 height 20
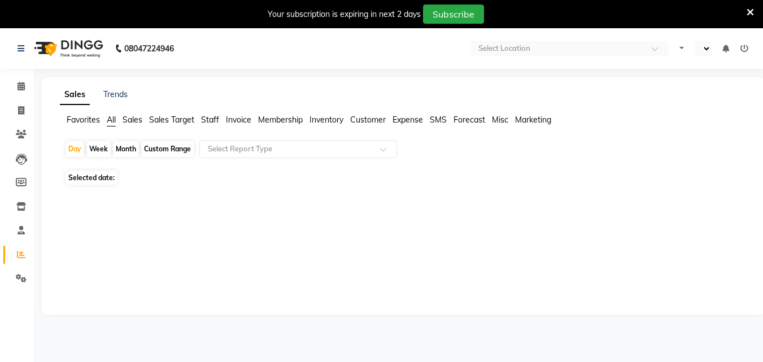
select select "en"
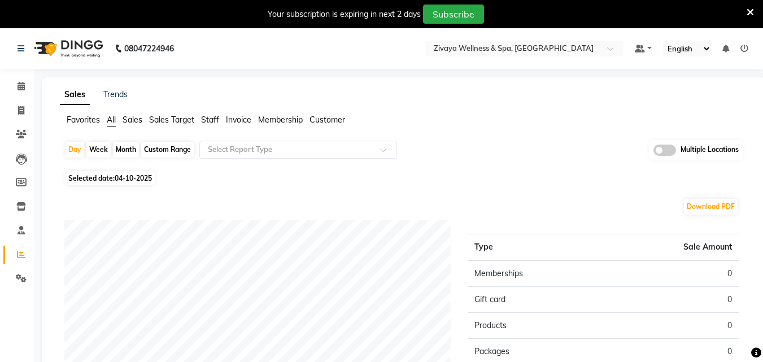
click at [130, 178] on span "04-10-2025" at bounding box center [133, 178] width 37 height 8
select select "10"
select select "2025"
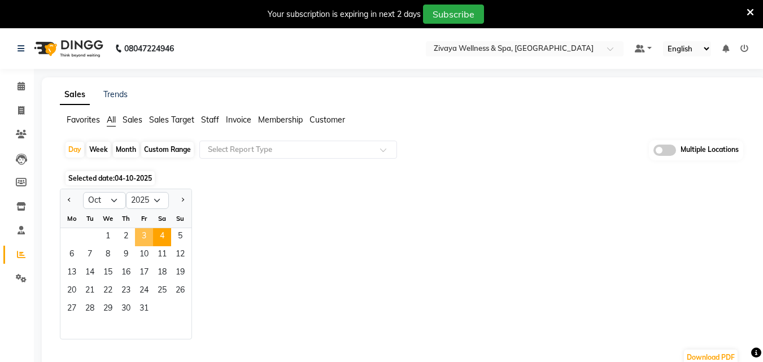
click at [138, 235] on span "3" at bounding box center [144, 237] width 18 height 18
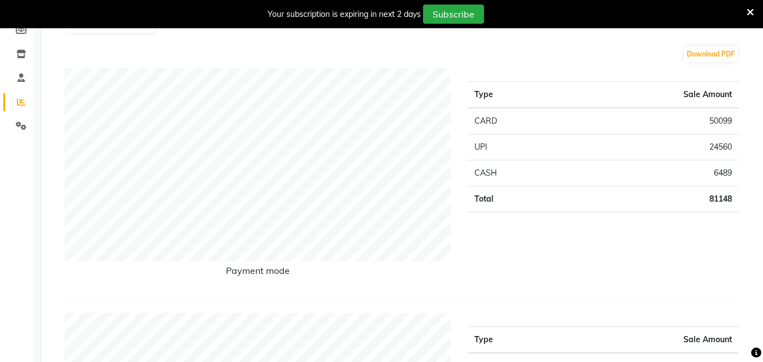
scroll to position [169, 0]
